Goal: Information Seeking & Learning: Learn about a topic

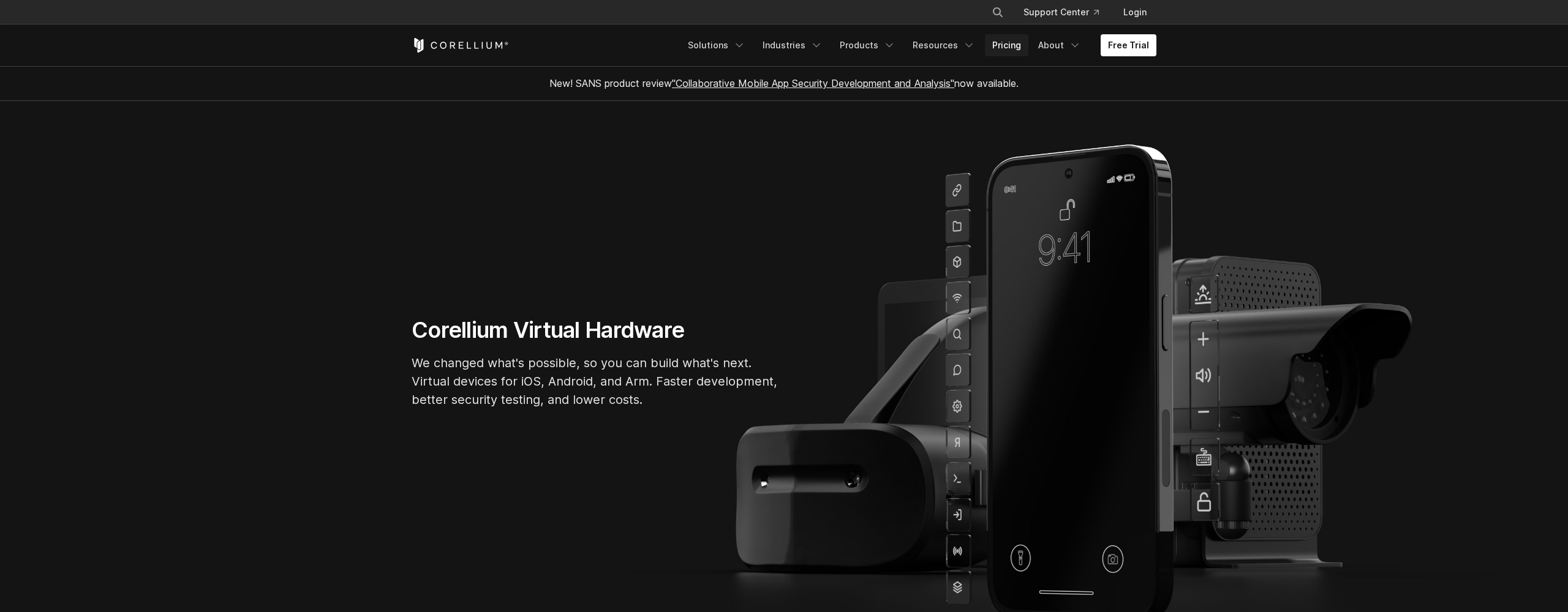
click at [1009, 41] on link "Pricing" at bounding box center [1007, 45] width 44 height 22
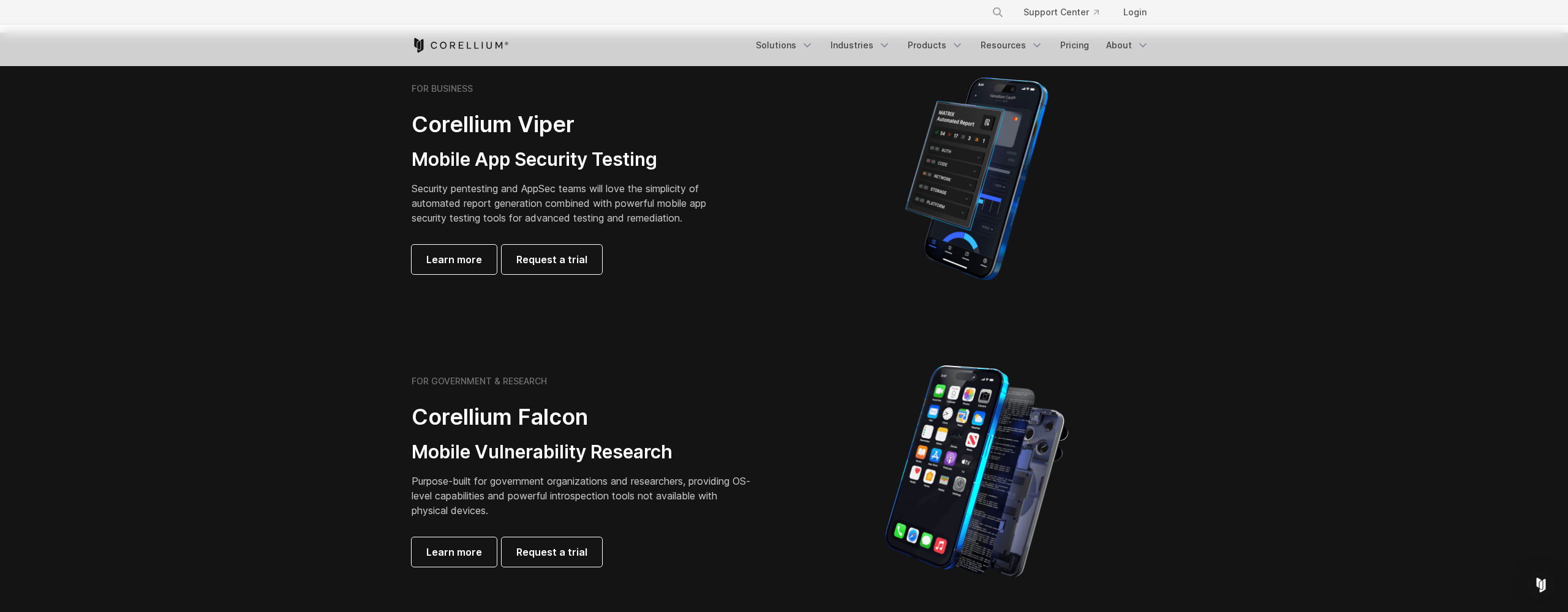
scroll to position [192, 0]
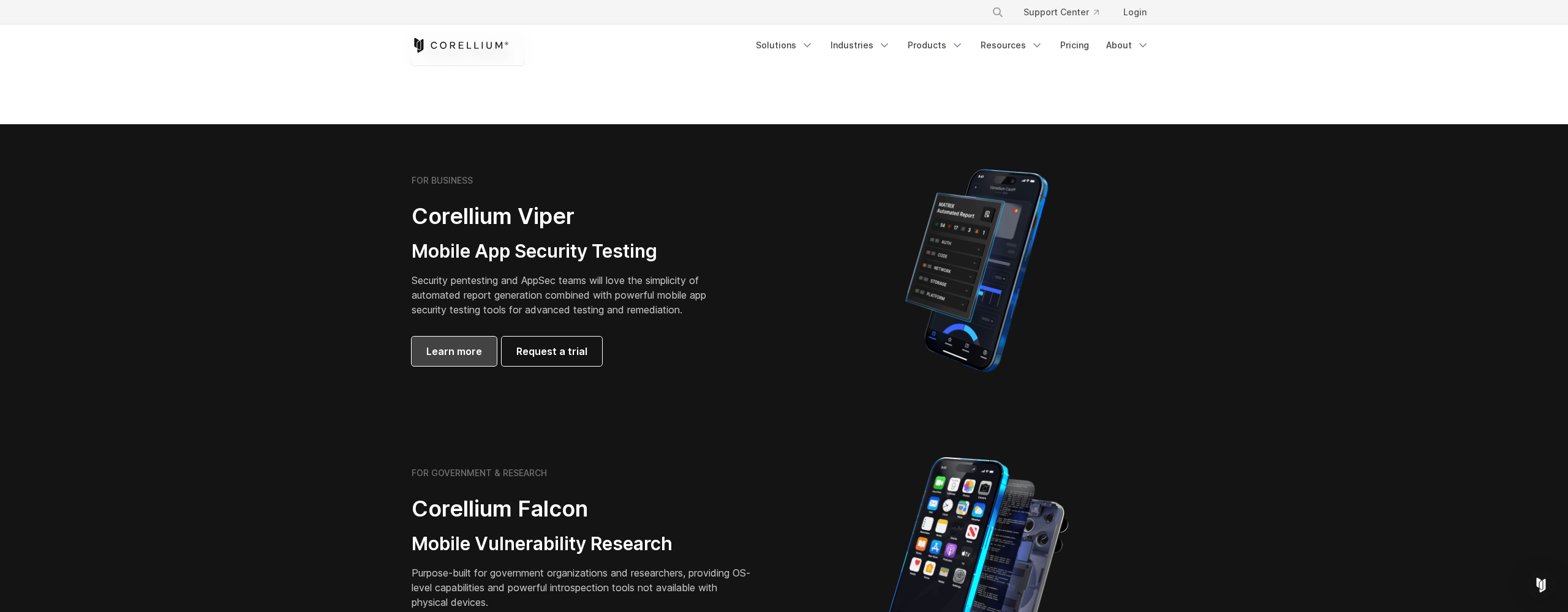
click at [451, 356] on span "Learn more" at bounding box center [454, 352] width 56 height 15
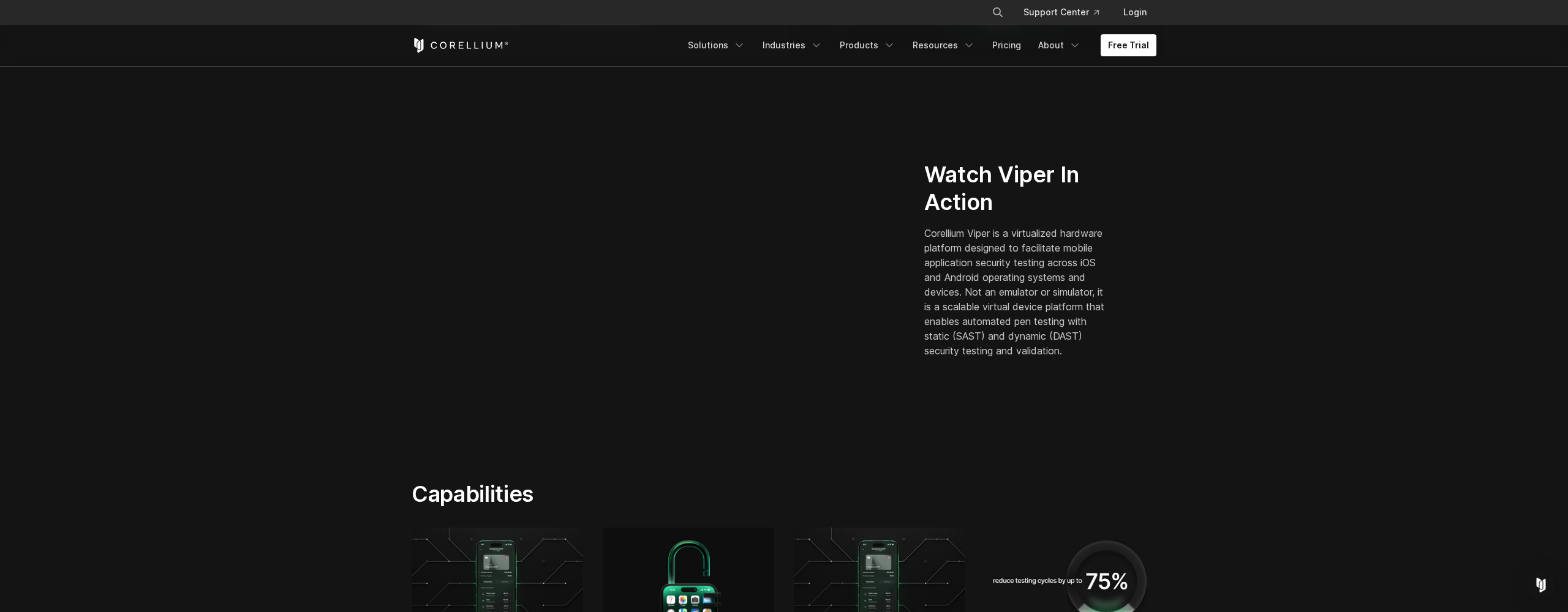
scroll to position [281, 0]
click at [1006, 48] on link "Pricing" at bounding box center [1007, 45] width 44 height 22
